Goal: Information Seeking & Learning: Learn about a topic

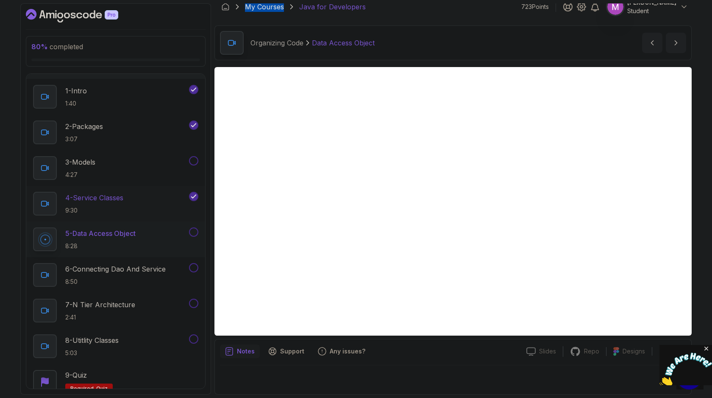
scroll to position [529, 0]
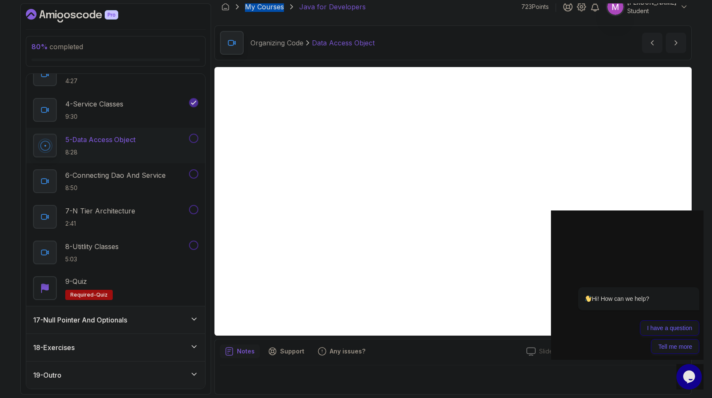
click at [137, 320] on div "17 - Null Pointer And Optionals" at bounding box center [115, 319] width 165 height 10
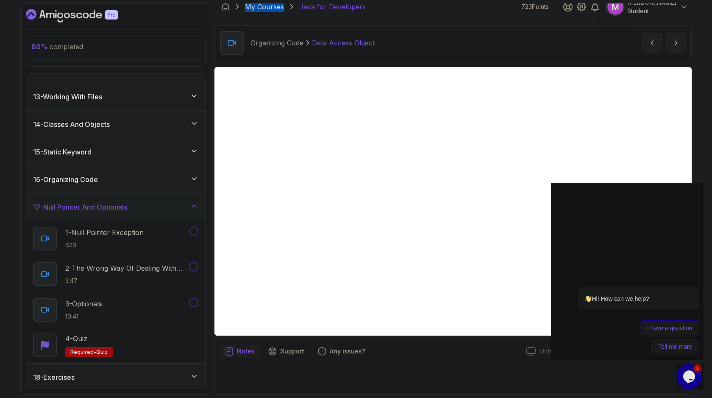
scroll to position [351, 0]
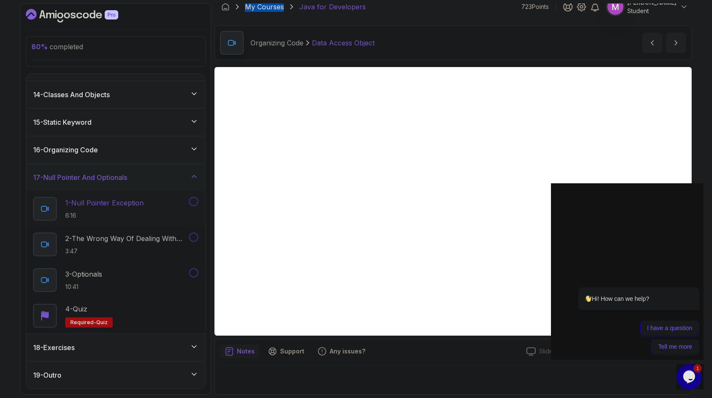
click at [126, 214] on p "6:16" at bounding box center [104, 215] width 78 height 8
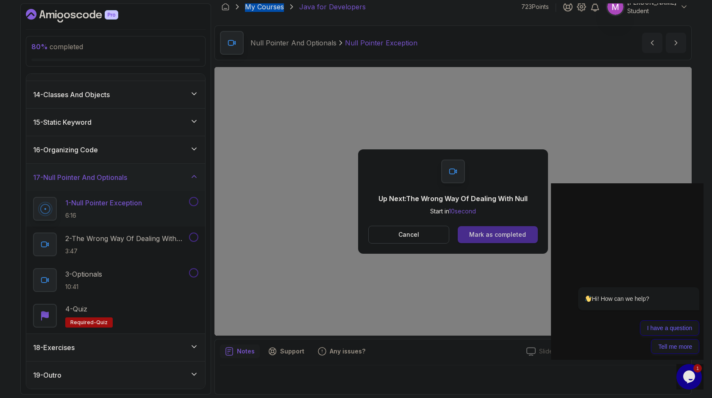
click at [495, 232] on div "Mark as completed" at bounding box center [497, 234] width 57 height 8
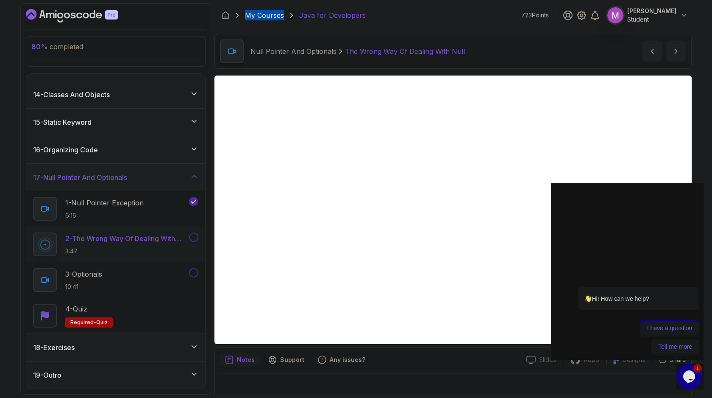
scroll to position [8, 0]
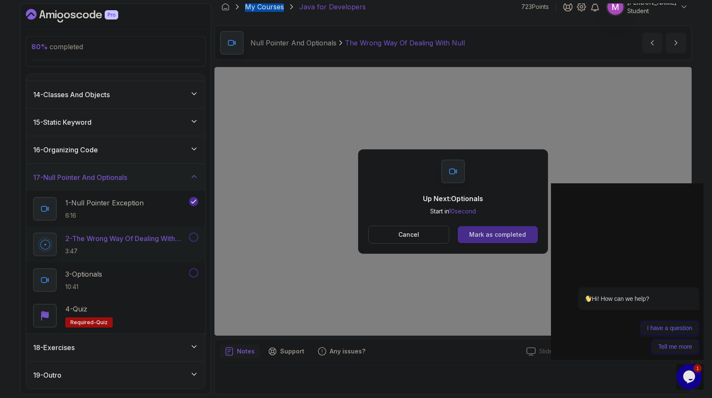
click at [503, 239] on button "Mark as completed" at bounding box center [498, 234] width 80 height 17
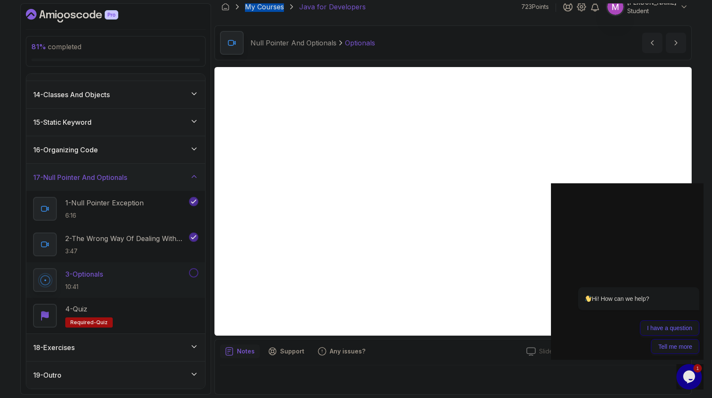
click at [190, 347] on icon at bounding box center [194, 346] width 8 height 8
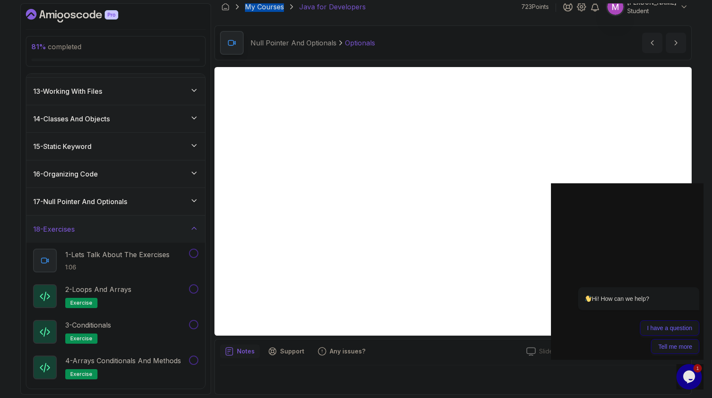
scroll to position [316, 0]
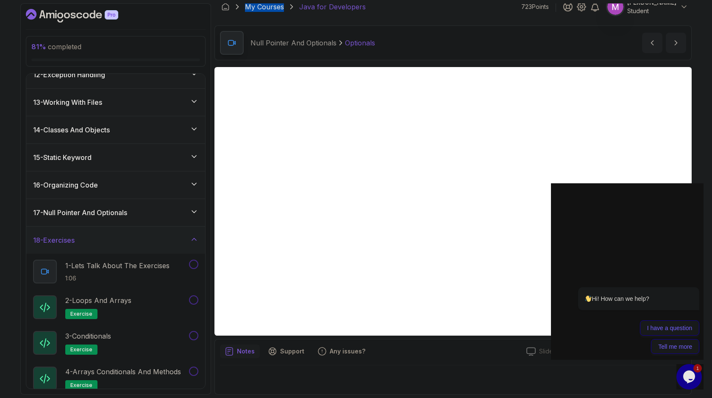
click at [176, 215] on div "17 - Null Pointer And Optionals" at bounding box center [115, 212] width 165 height 10
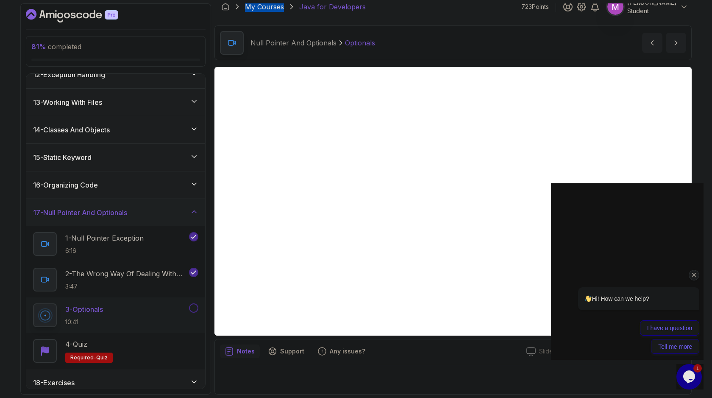
click at [694, 275] on icon "Chat attention grabber" at bounding box center [694, 275] width 8 height 8
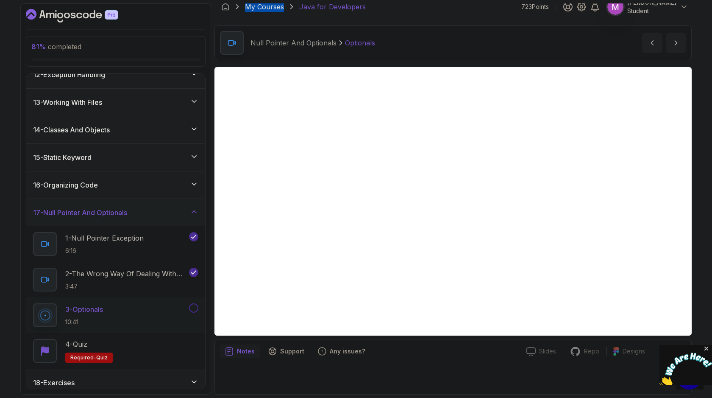
click at [705, 348] on icon "Close" at bounding box center [707, 349] width 8 height 8
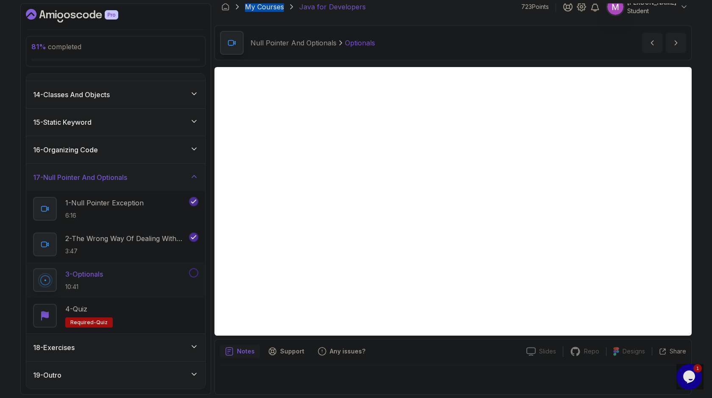
click at [196, 378] on div "19 - Outro" at bounding box center [115, 375] width 165 height 10
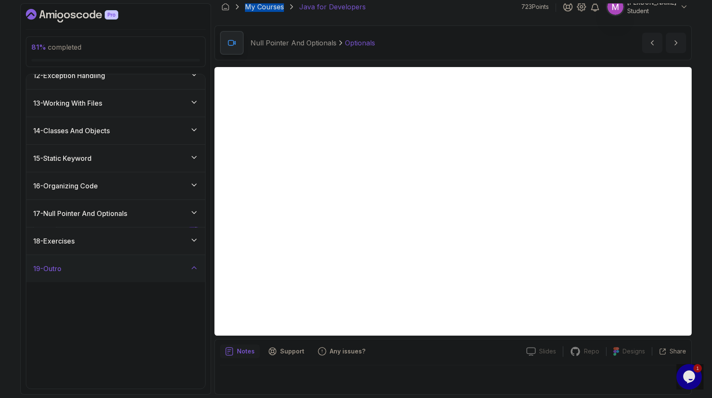
scroll to position [315, 0]
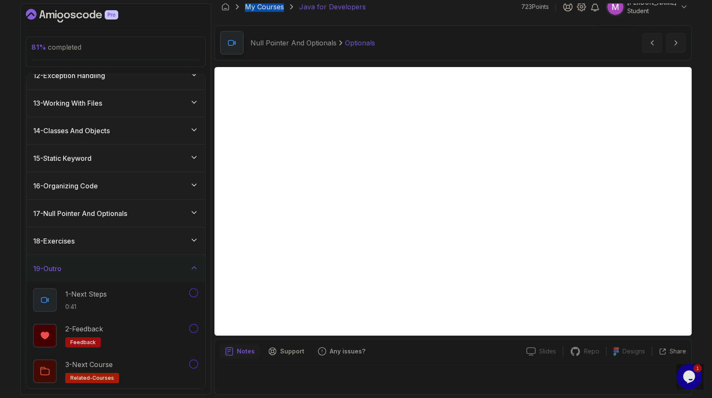
click at [157, 216] on div "17 - Null Pointer And Optionals" at bounding box center [115, 213] width 165 height 10
